Goal: Task Accomplishment & Management: Use online tool/utility

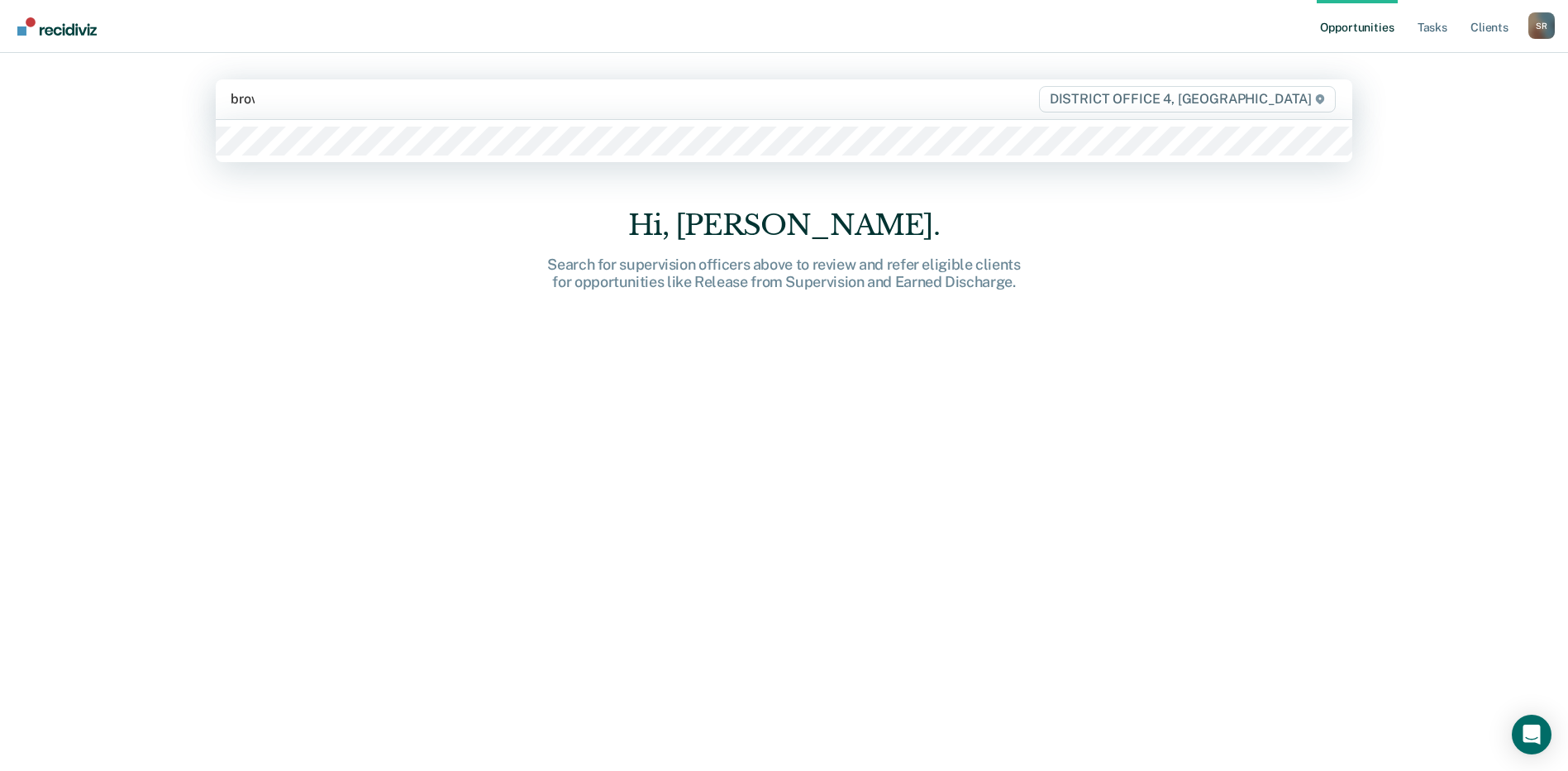
type input "brown"
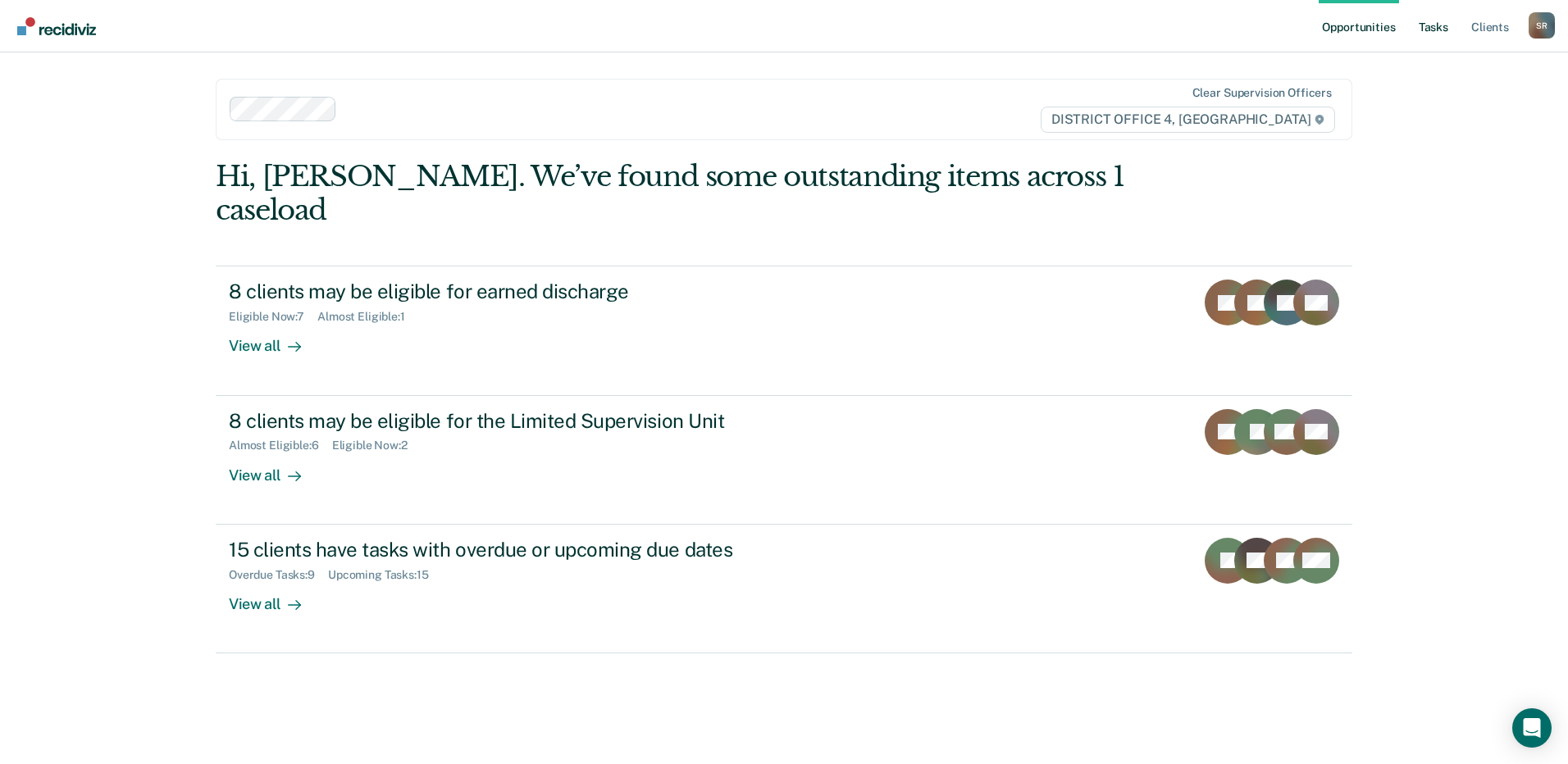
click at [1424, 22] on link "Tasks" at bounding box center [1432, 26] width 36 height 52
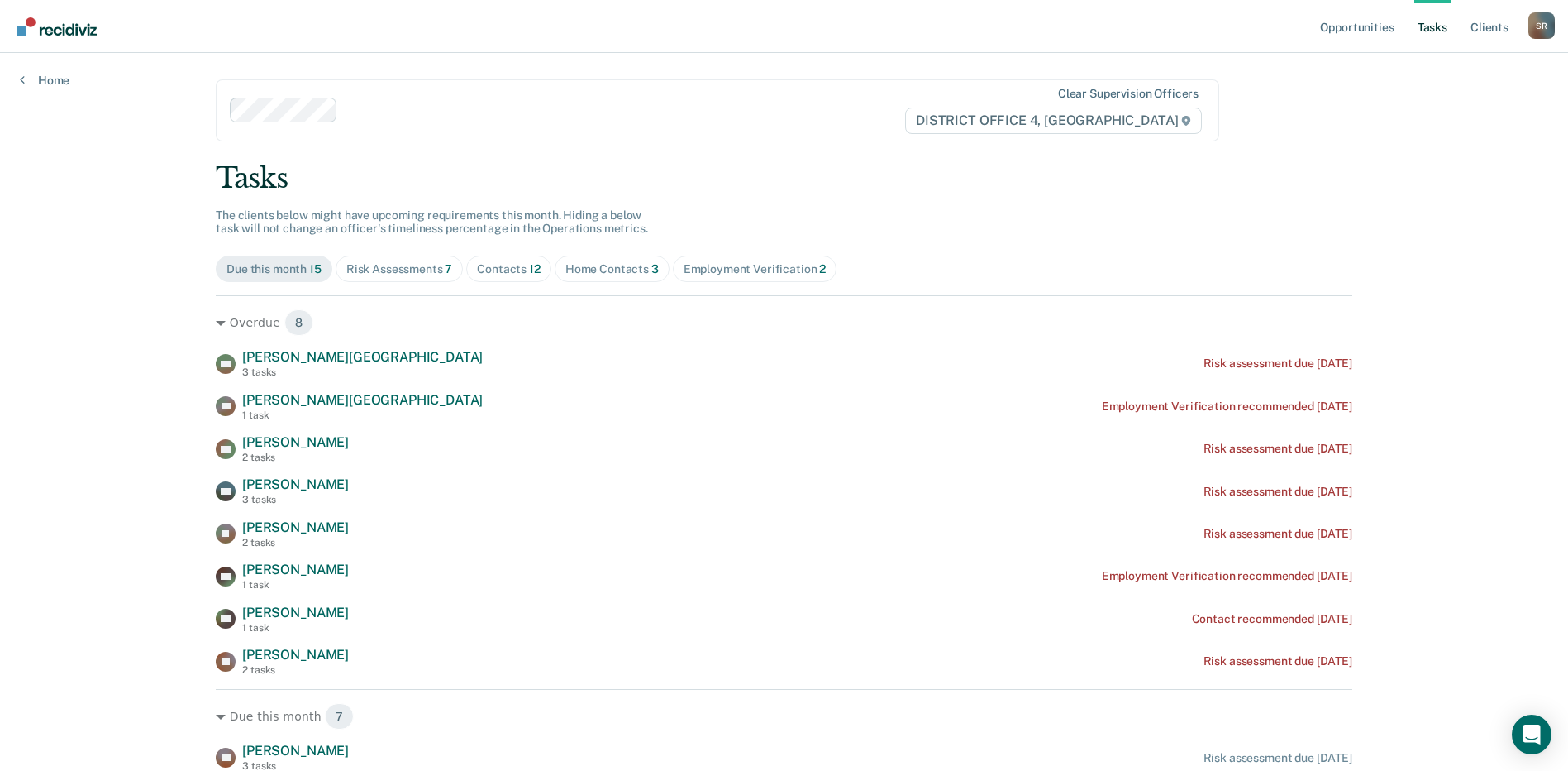
click at [617, 265] on div "Home Contacts 3" at bounding box center [612, 269] width 94 height 14
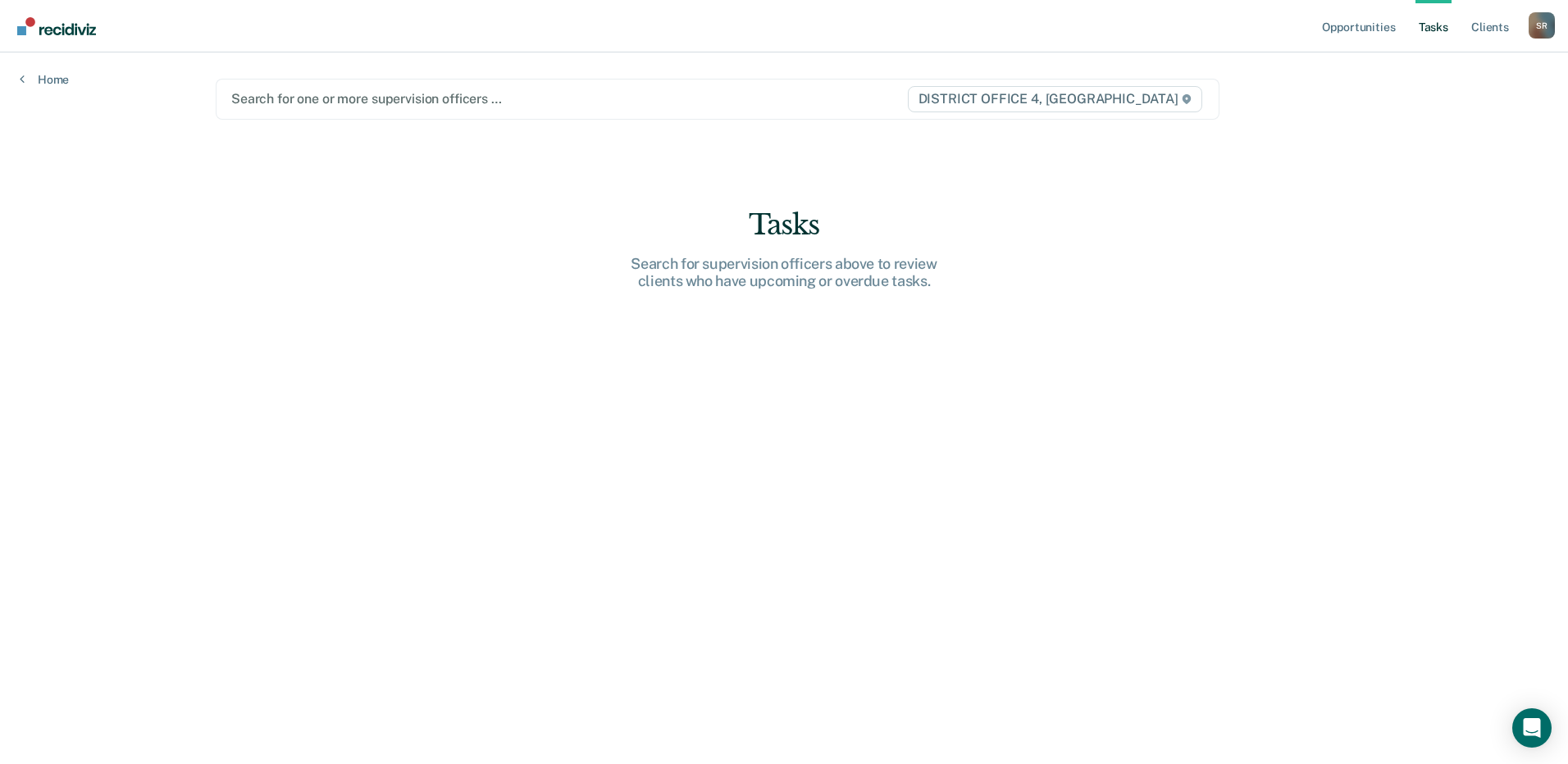
click at [328, 107] on div at bounding box center [569, 99] width 675 height 19
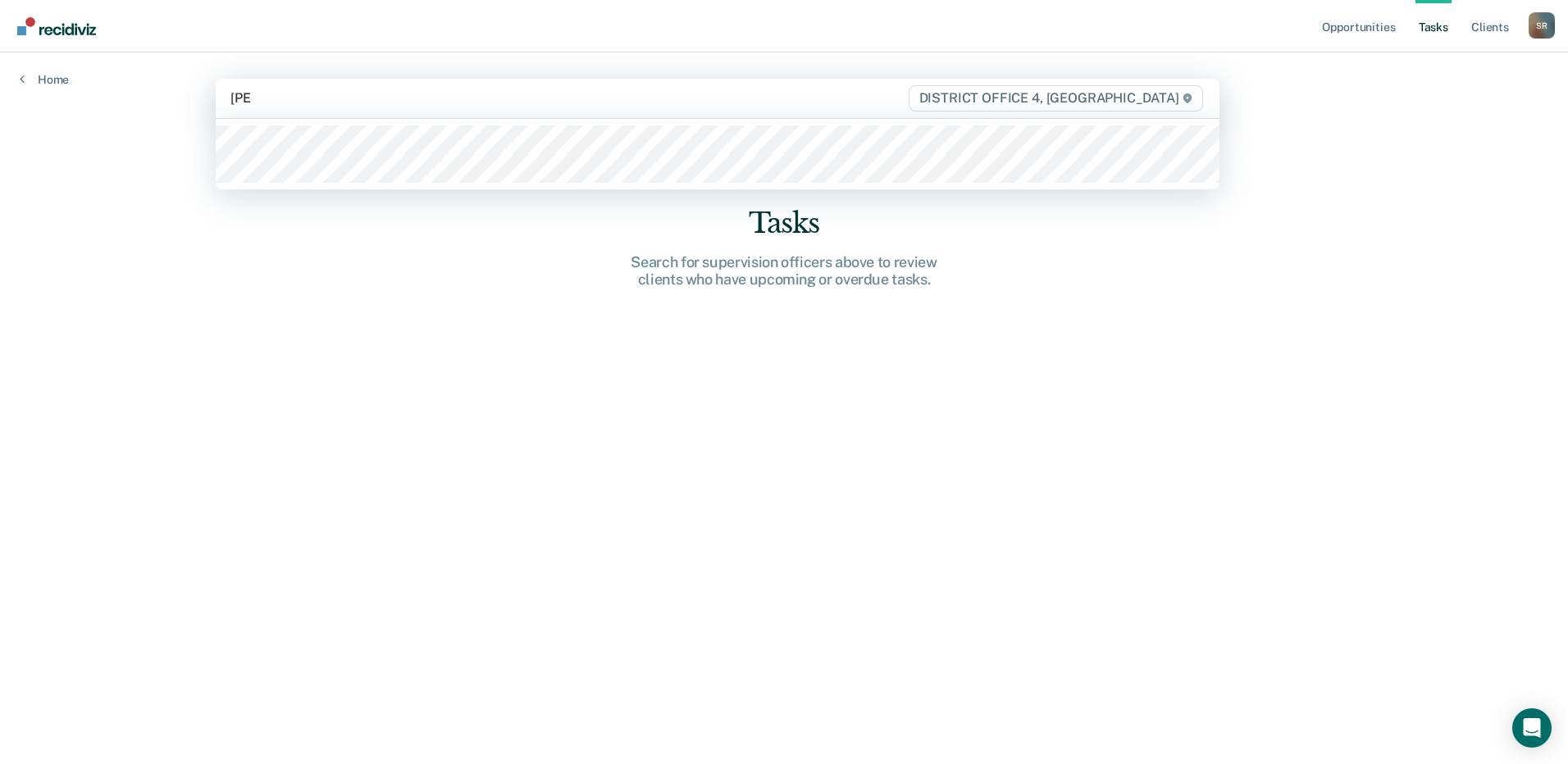
type input "[PERSON_NAME]"
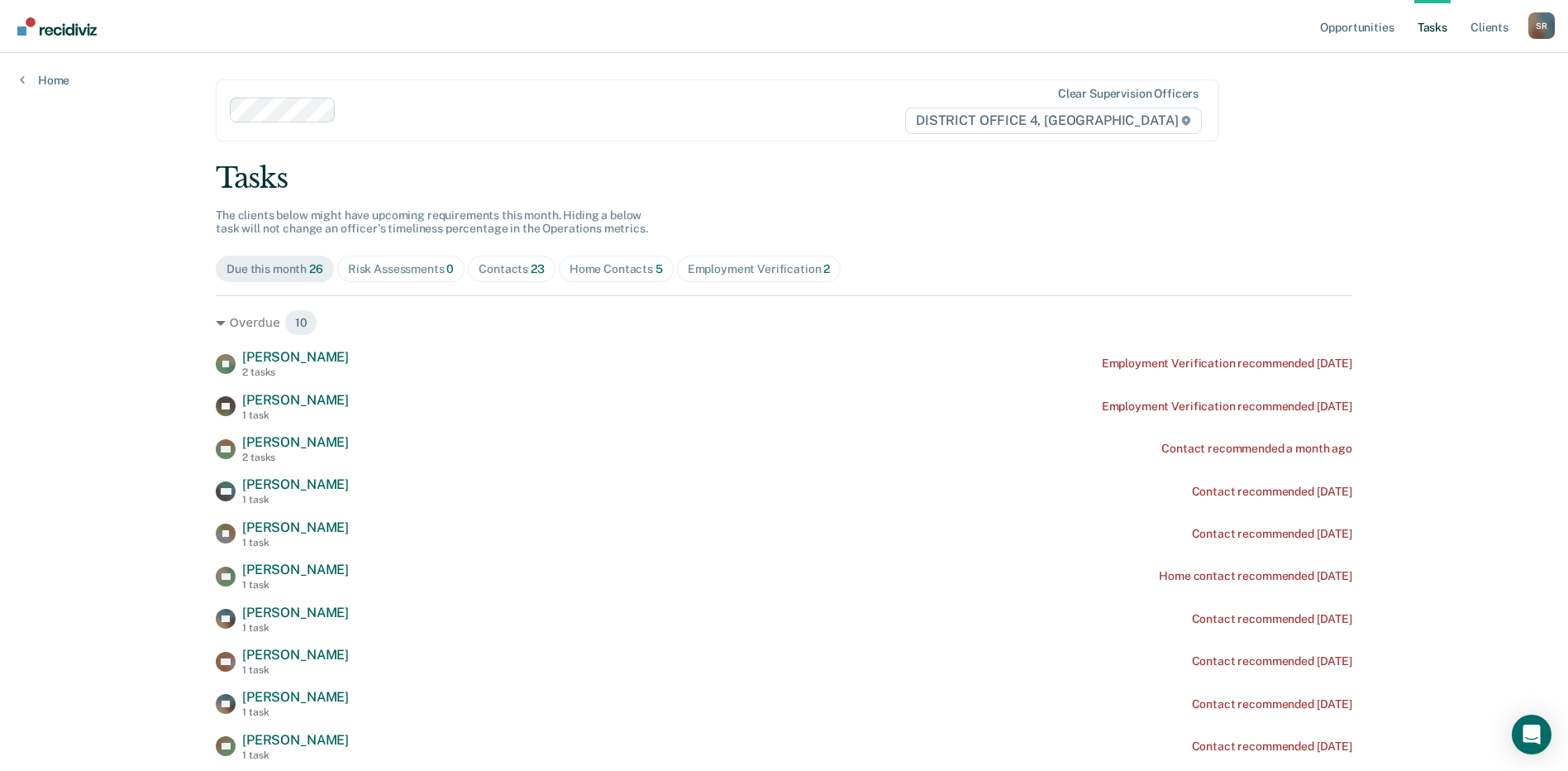
click at [597, 261] on span "Home Contacts 5" at bounding box center [616, 268] width 115 height 26
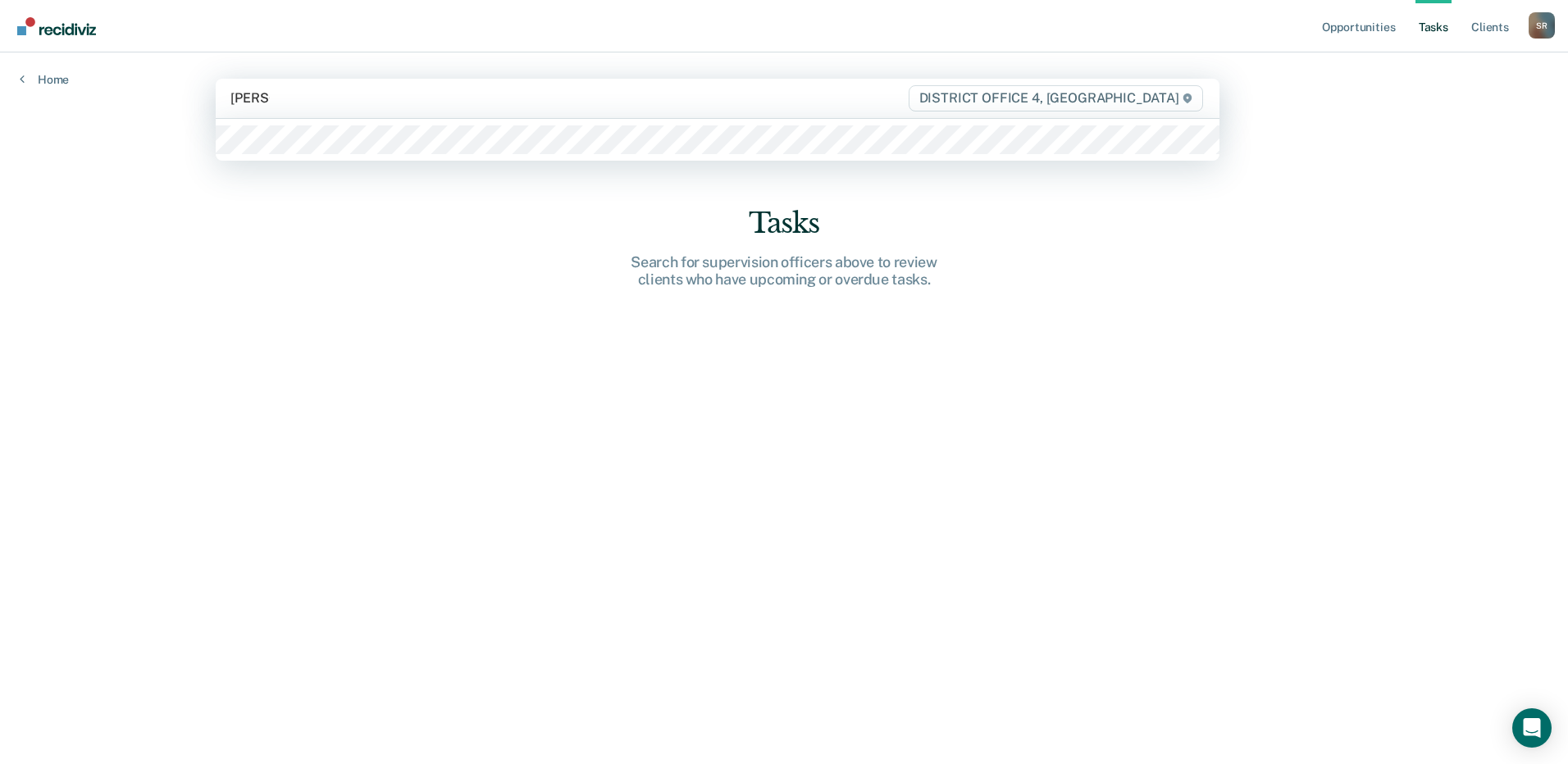
type input "[PERSON_NAME]"
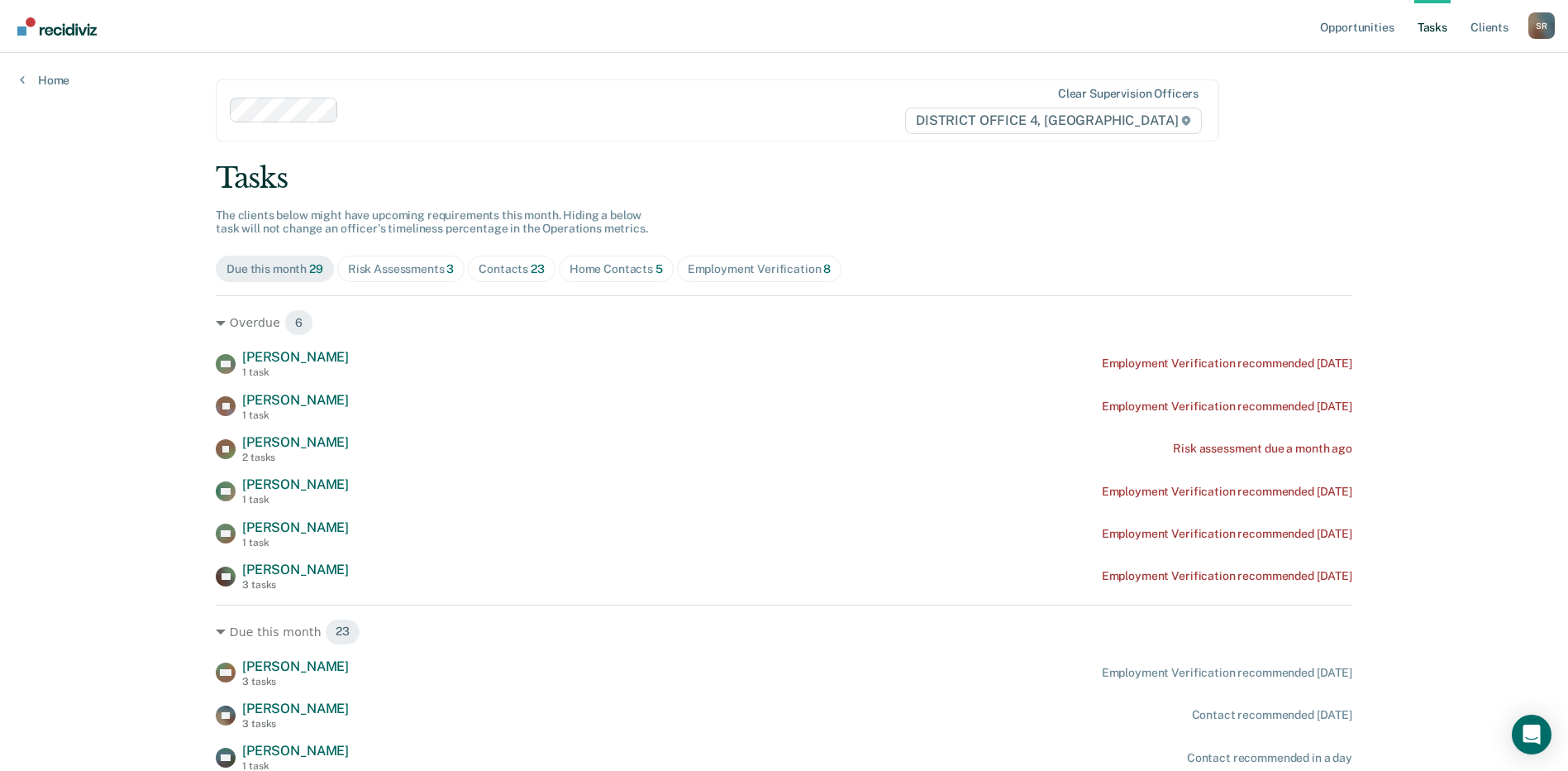
click at [628, 265] on div "Home Contacts 5" at bounding box center [617, 269] width 94 height 14
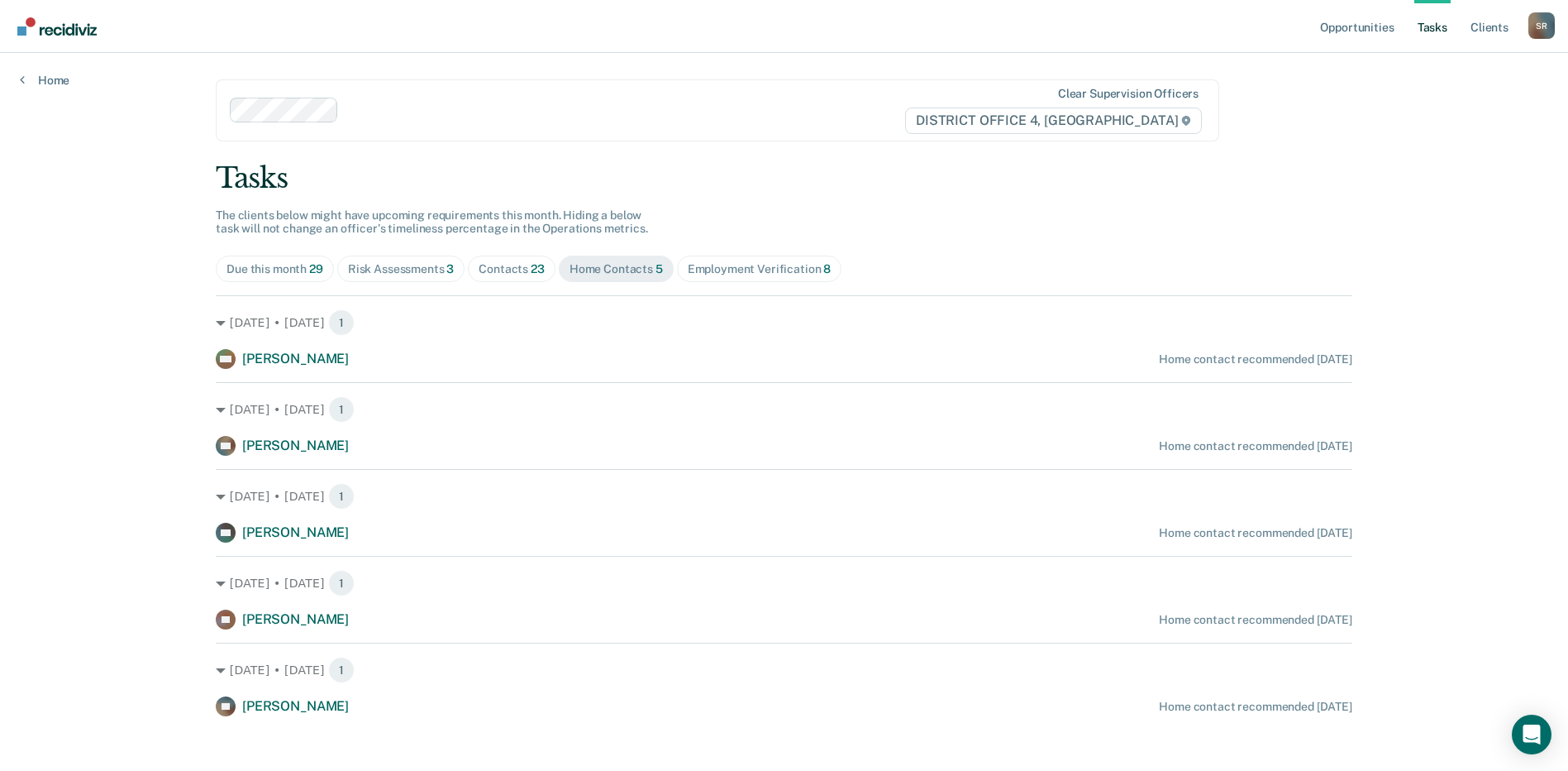
scroll to position [11, 0]
